Goal: Transaction & Acquisition: Obtain resource

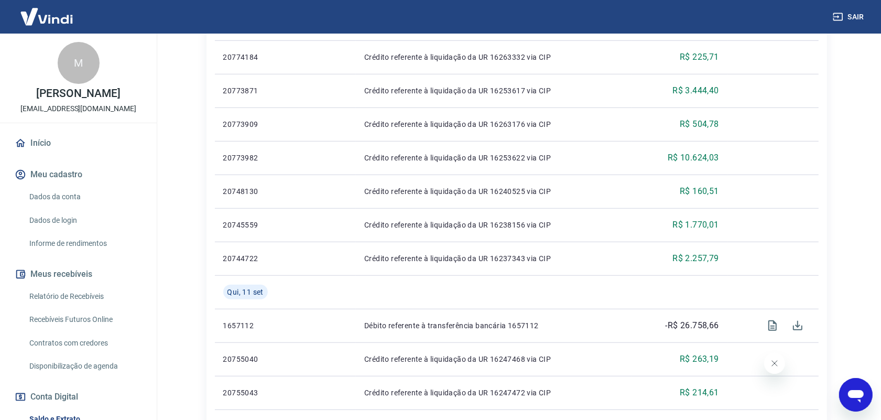
scroll to position [126, 0]
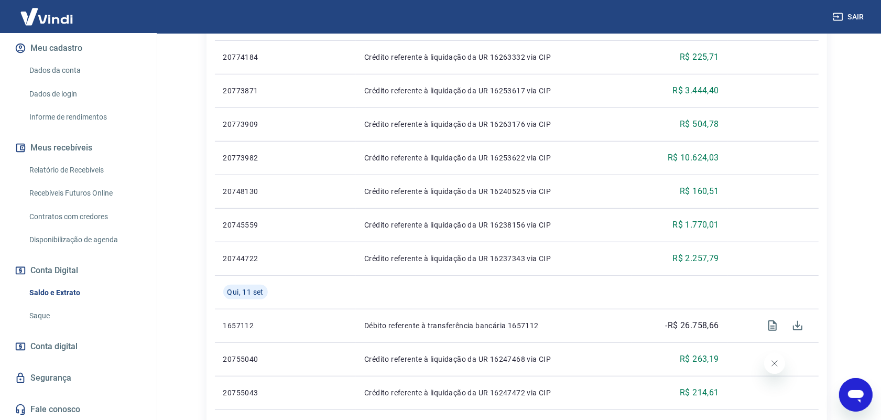
click at [89, 169] on link "Relatório de Recebíveis" at bounding box center [84, 169] width 119 height 21
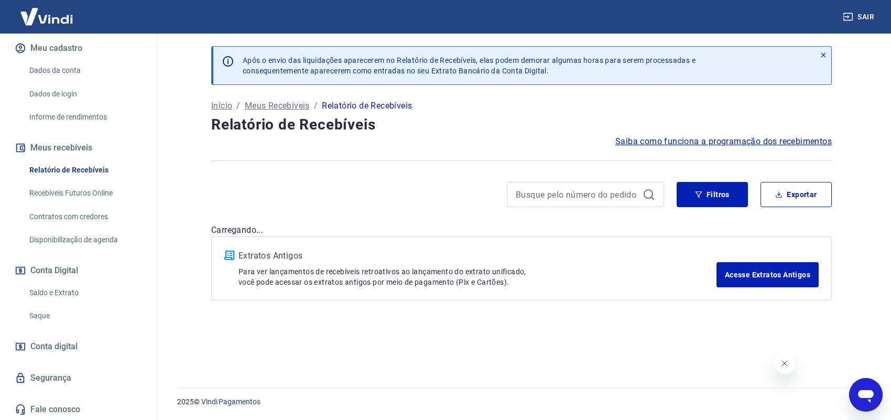
click at [698, 179] on div "Após o envio das liquidações aparecerem no Relatório de Recebíveis, elas podem …" at bounding box center [522, 204] width 646 height 341
click at [694, 204] on button "Filtros" at bounding box center [711, 194] width 71 height 25
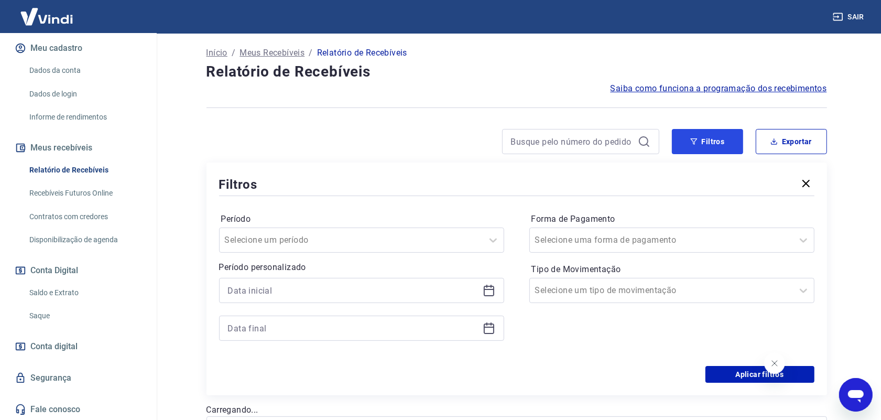
scroll to position [131, 0]
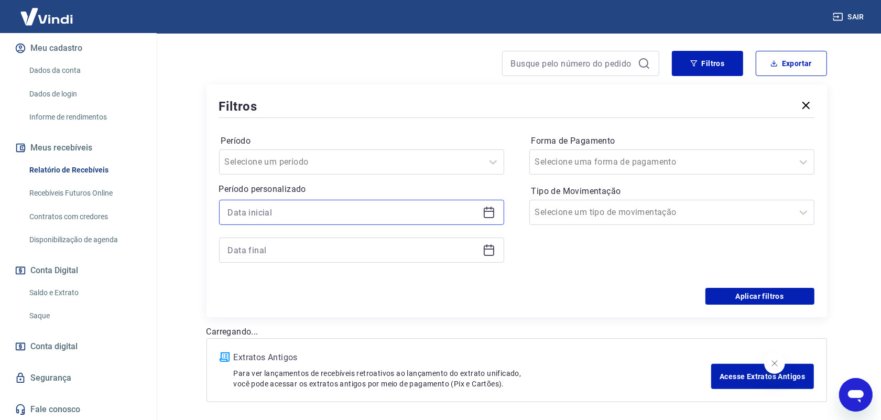
click at [334, 218] on input at bounding box center [353, 212] width 250 height 16
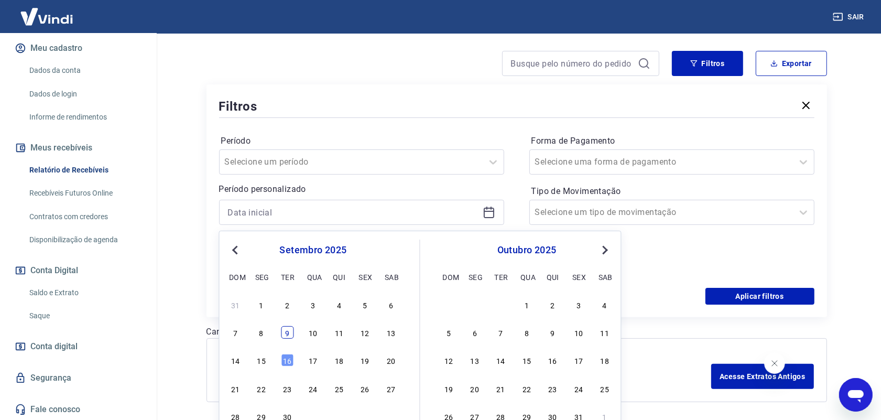
click at [288, 332] on div "9" at bounding box center [287, 332] width 13 height 13
type input "[DATE]"
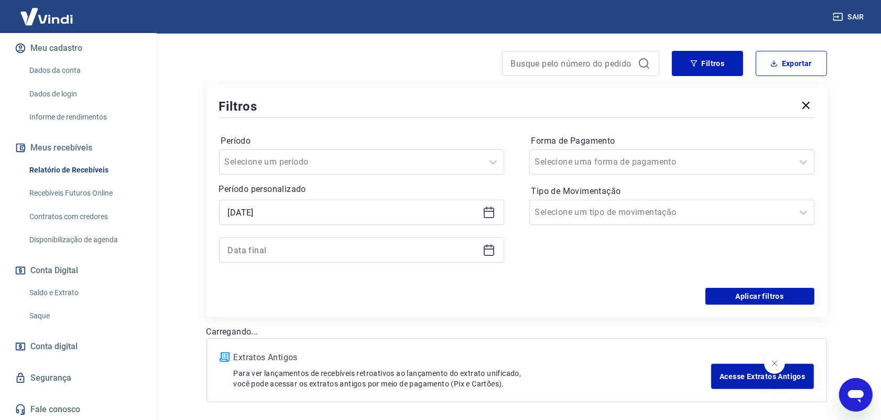
click at [320, 259] on div at bounding box center [361, 249] width 285 height 25
click at [318, 252] on input at bounding box center [353, 250] width 250 height 16
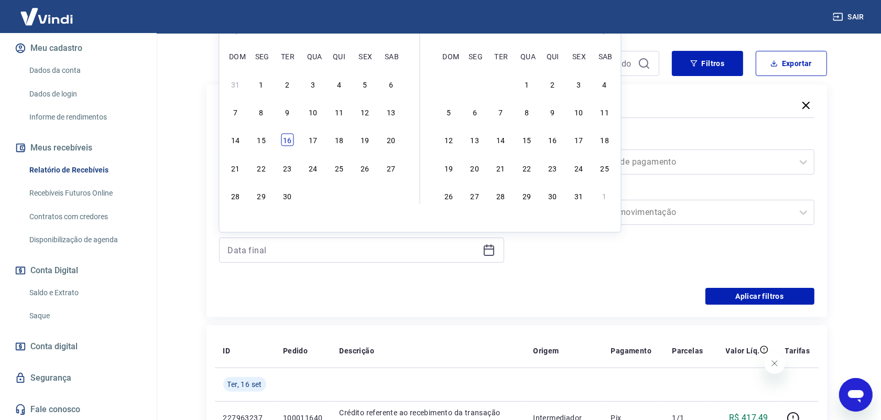
click at [286, 138] on div "16" at bounding box center [287, 140] width 13 height 13
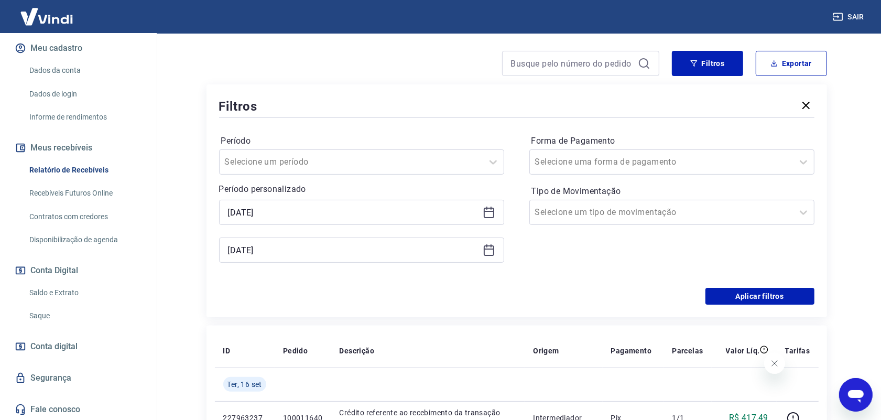
type input "[DATE]"
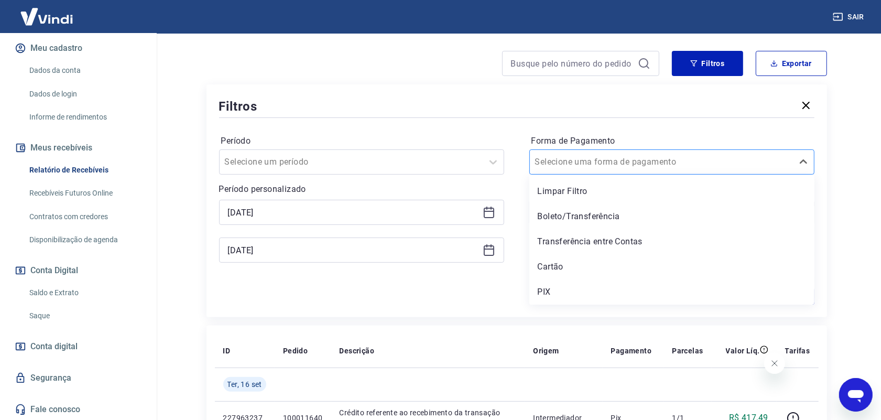
click at [671, 162] on div at bounding box center [661, 162] width 253 height 15
click at [577, 281] on div "PIX" at bounding box center [671, 291] width 285 height 21
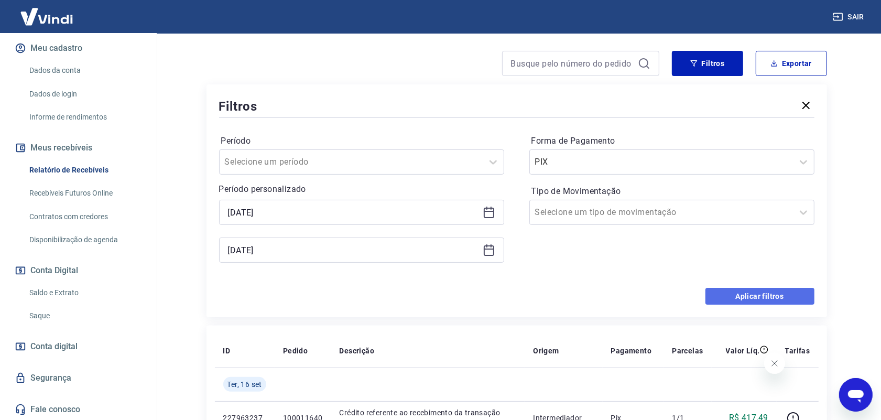
click at [742, 293] on button "Aplicar filtros" at bounding box center [759, 296] width 109 height 17
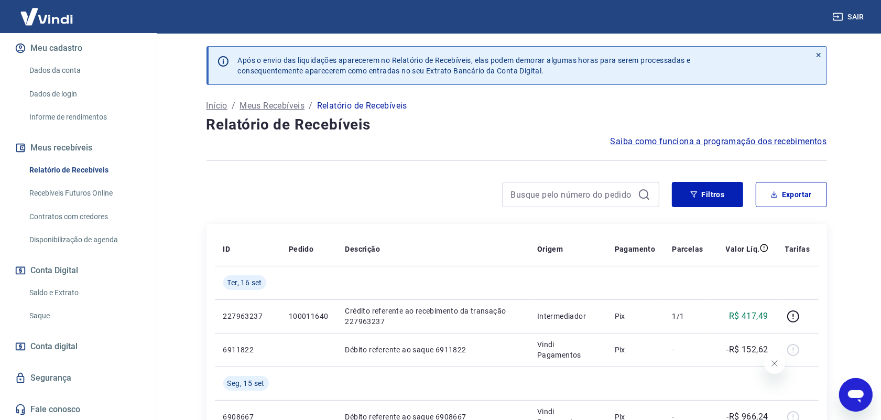
click at [765, 359] on button "Fechar mensagem da empresa" at bounding box center [773, 362] width 21 height 21
click at [771, 192] on icon "button" at bounding box center [773, 194] width 7 height 7
type input "[DATE]"
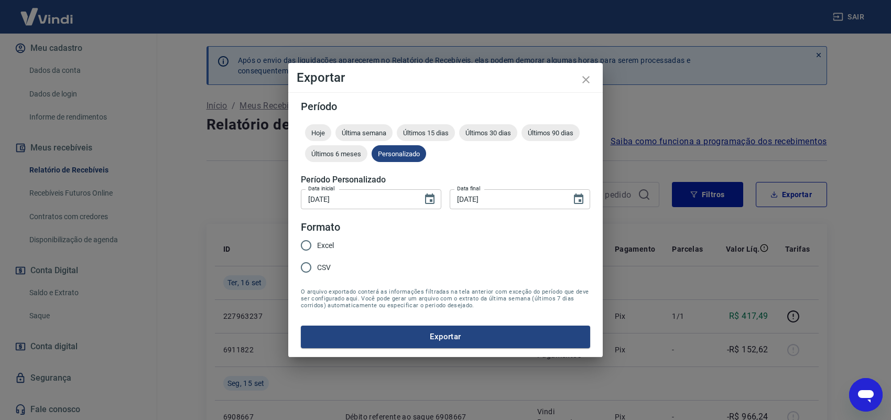
click at [309, 246] on input "Excel" at bounding box center [306, 245] width 22 height 22
radio input "true"
click at [346, 332] on button "Exportar" at bounding box center [445, 336] width 289 height 22
